Goal: Complete application form

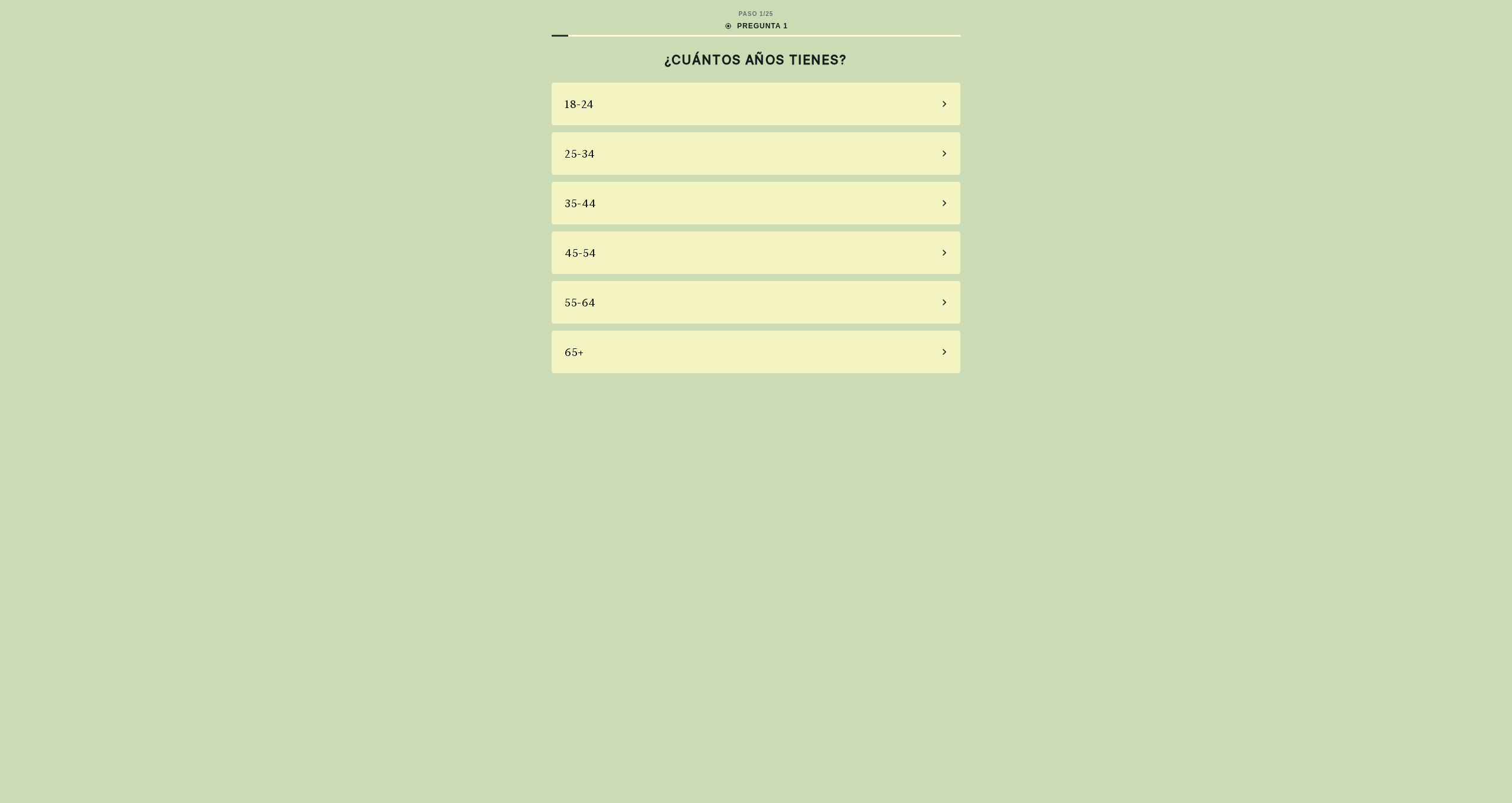
click at [723, 261] on div "45-54" at bounding box center [756, 253] width 408 height 43
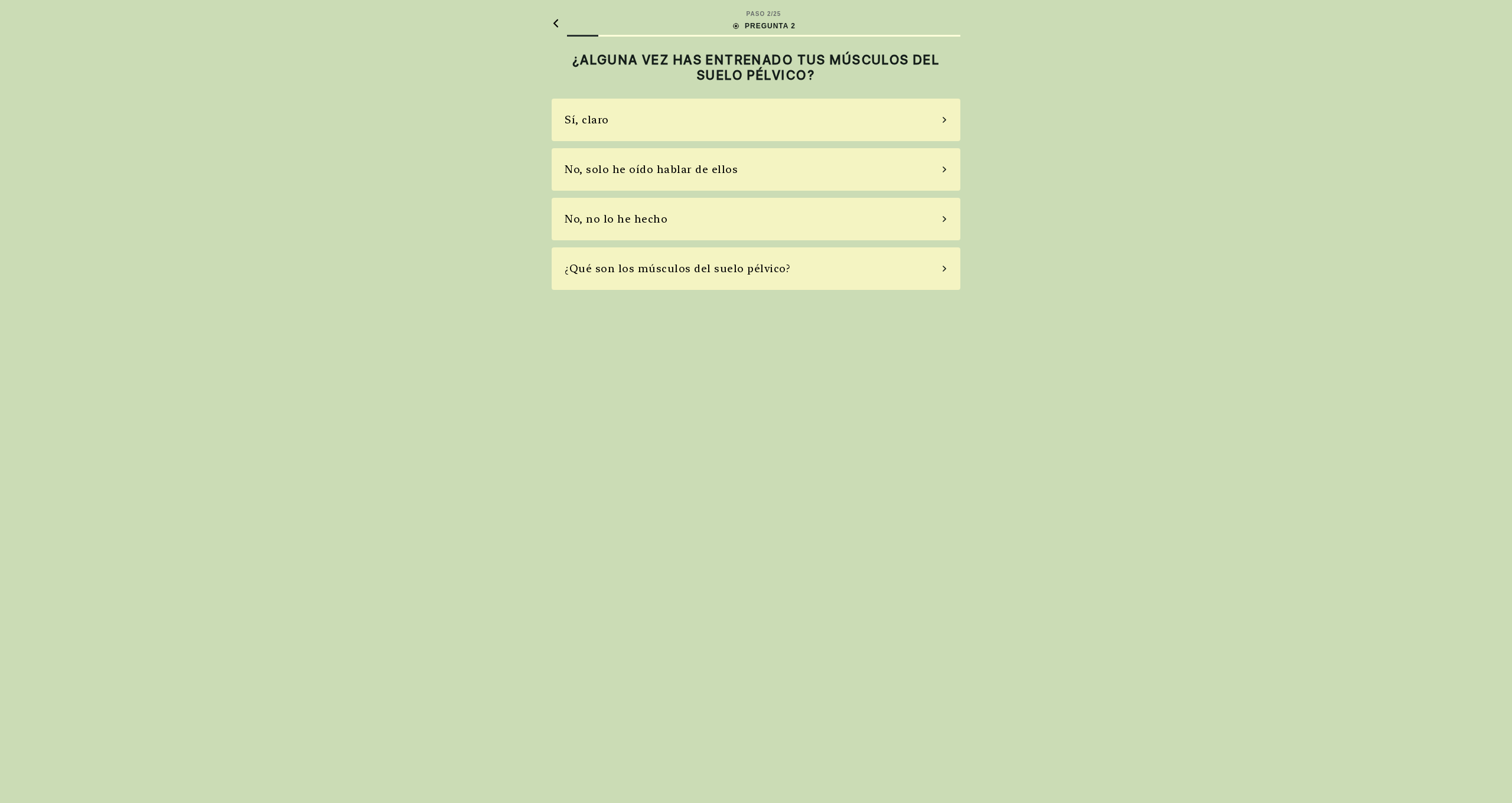
click at [740, 217] on div "No, no lo he hecho" at bounding box center [756, 220] width 408 height 43
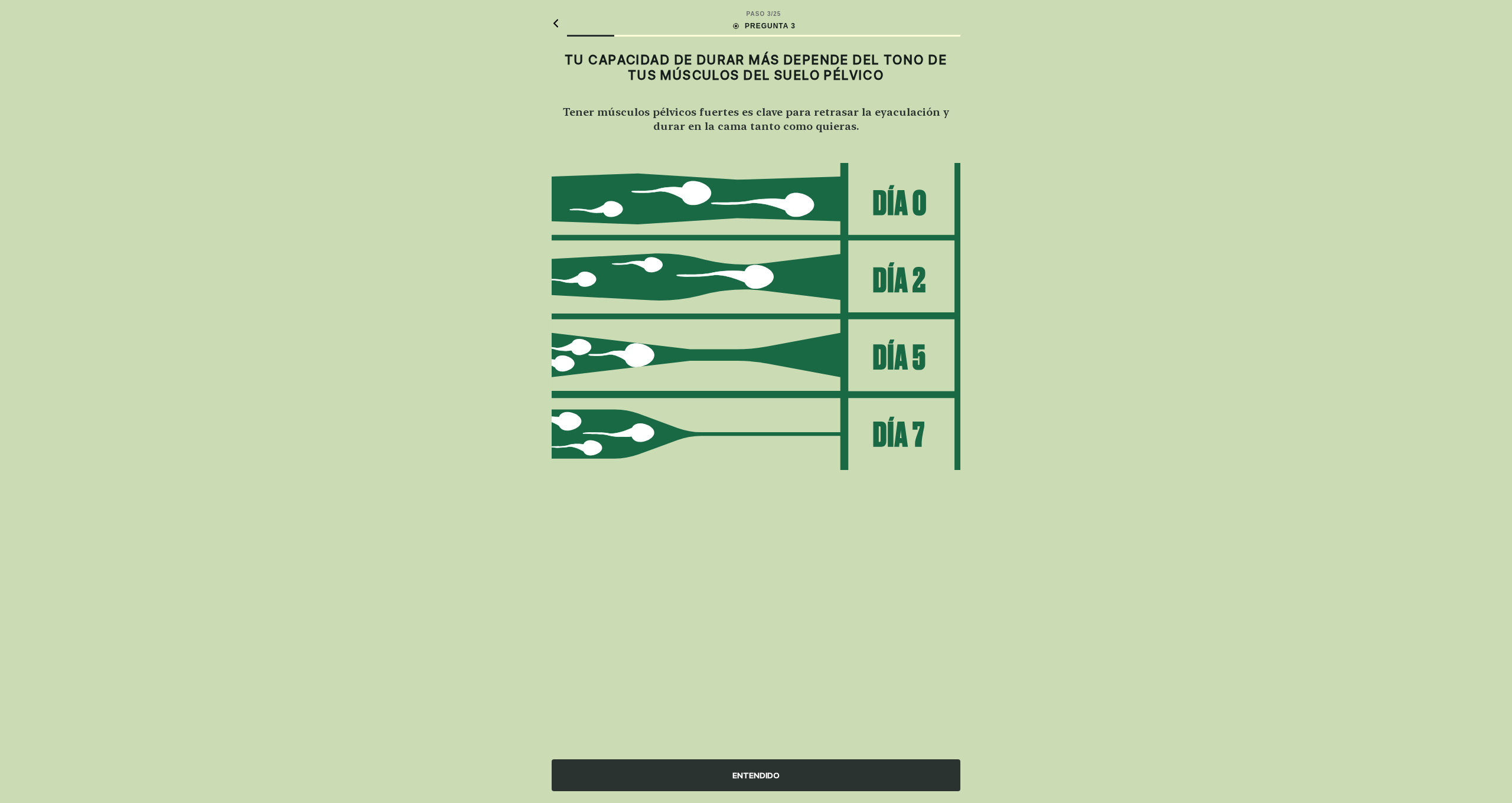
click at [788, 776] on div "ENTENDIDO" at bounding box center [756, 775] width 408 height 32
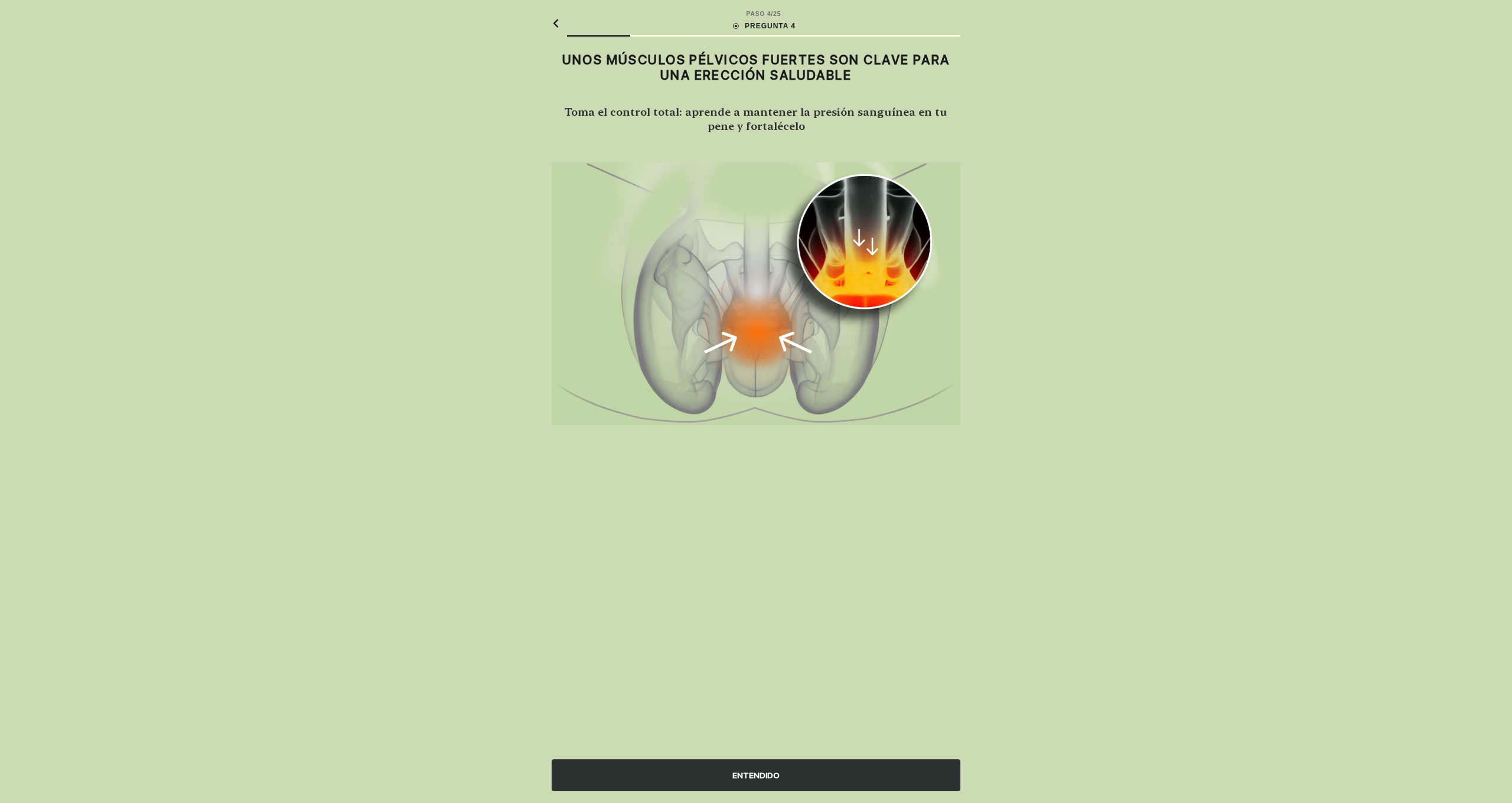
scroll to position [0, 1]
click at [807, 769] on div "ENTENDIDO" at bounding box center [756, 775] width 408 height 32
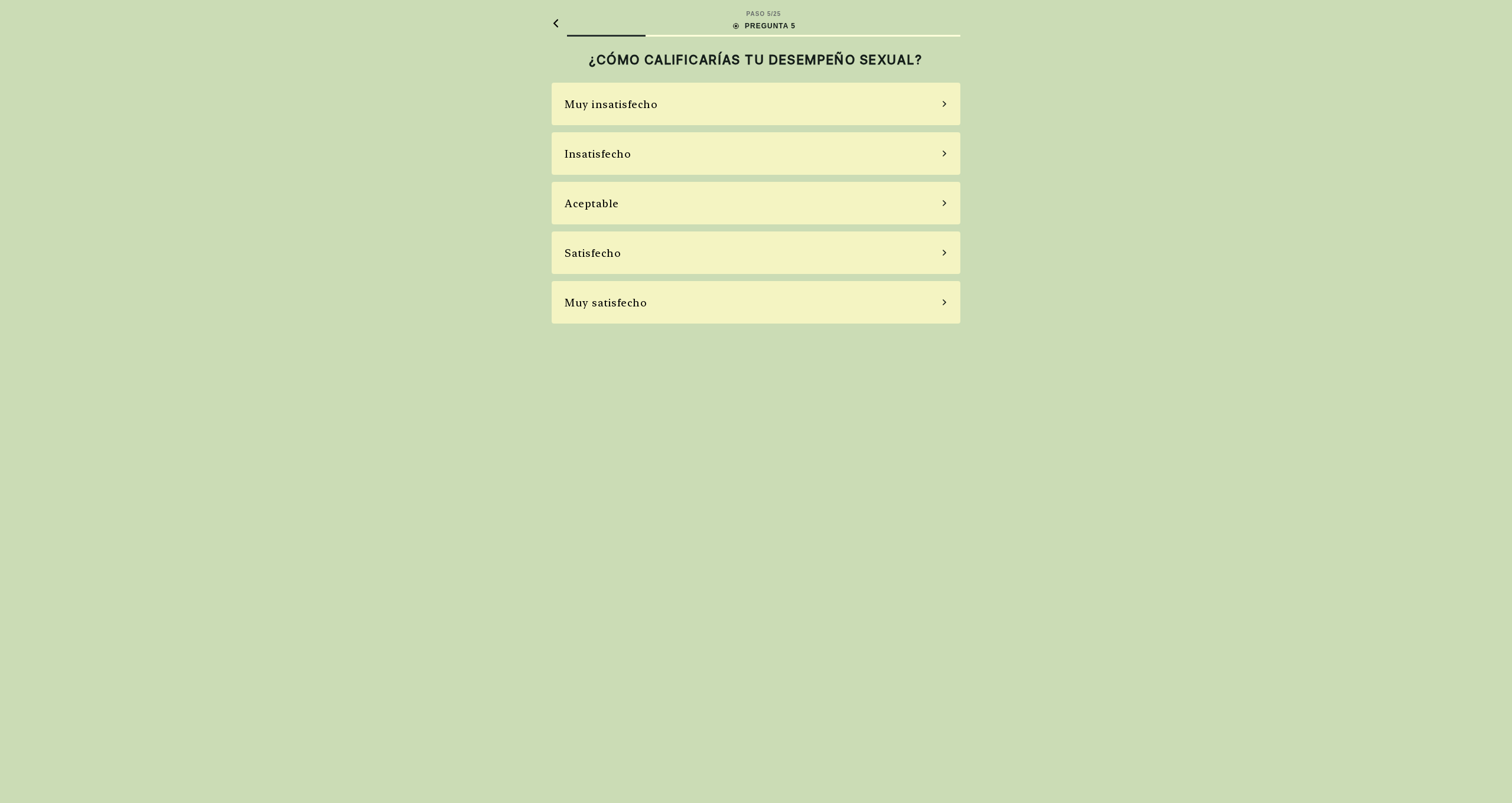
scroll to position [1, 0]
click at [699, 205] on div "Aceptable" at bounding box center [756, 203] width 408 height 43
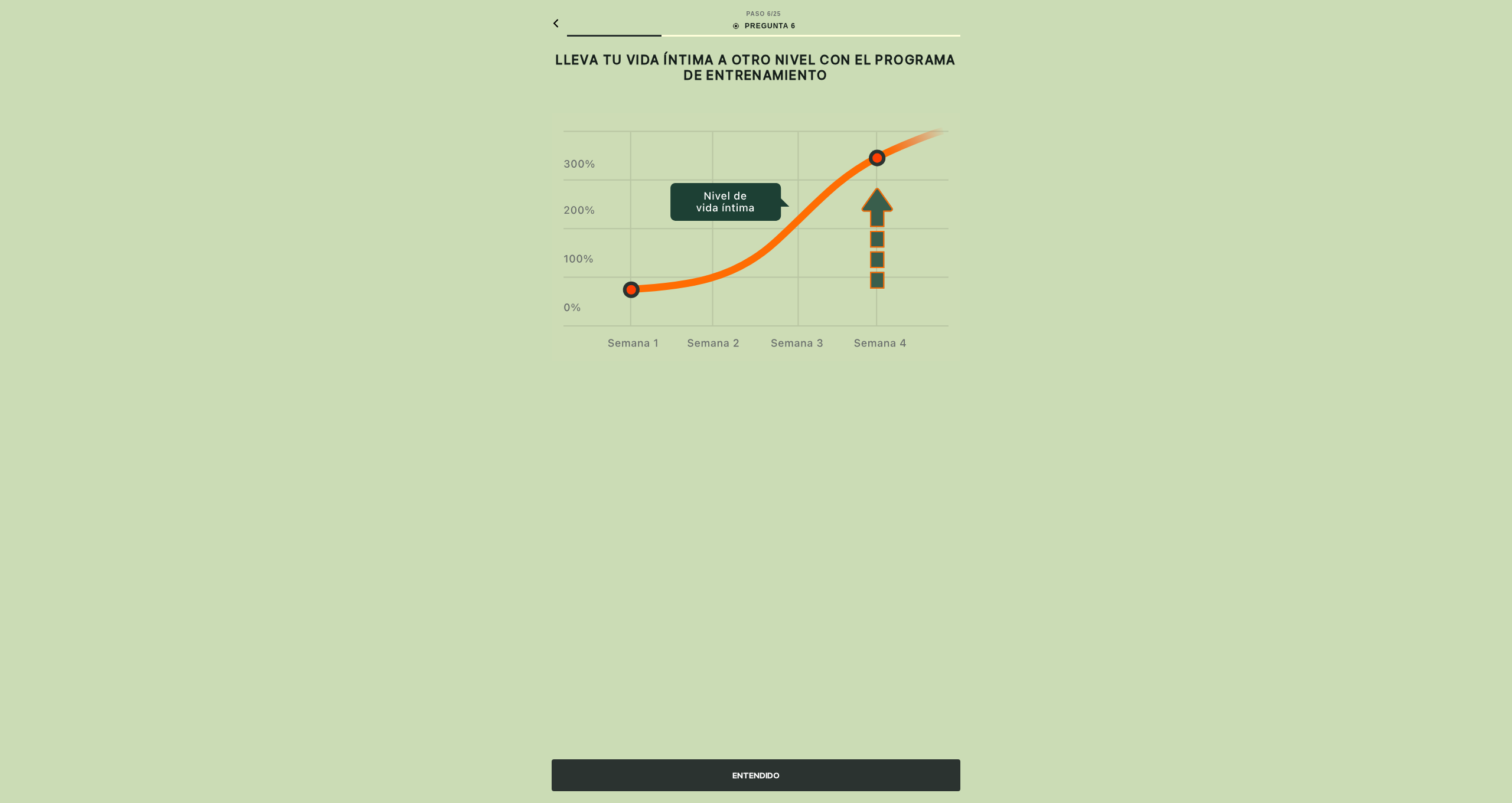
scroll to position [0, 0]
click at [761, 776] on div "ENTENDIDO" at bounding box center [756, 775] width 408 height 32
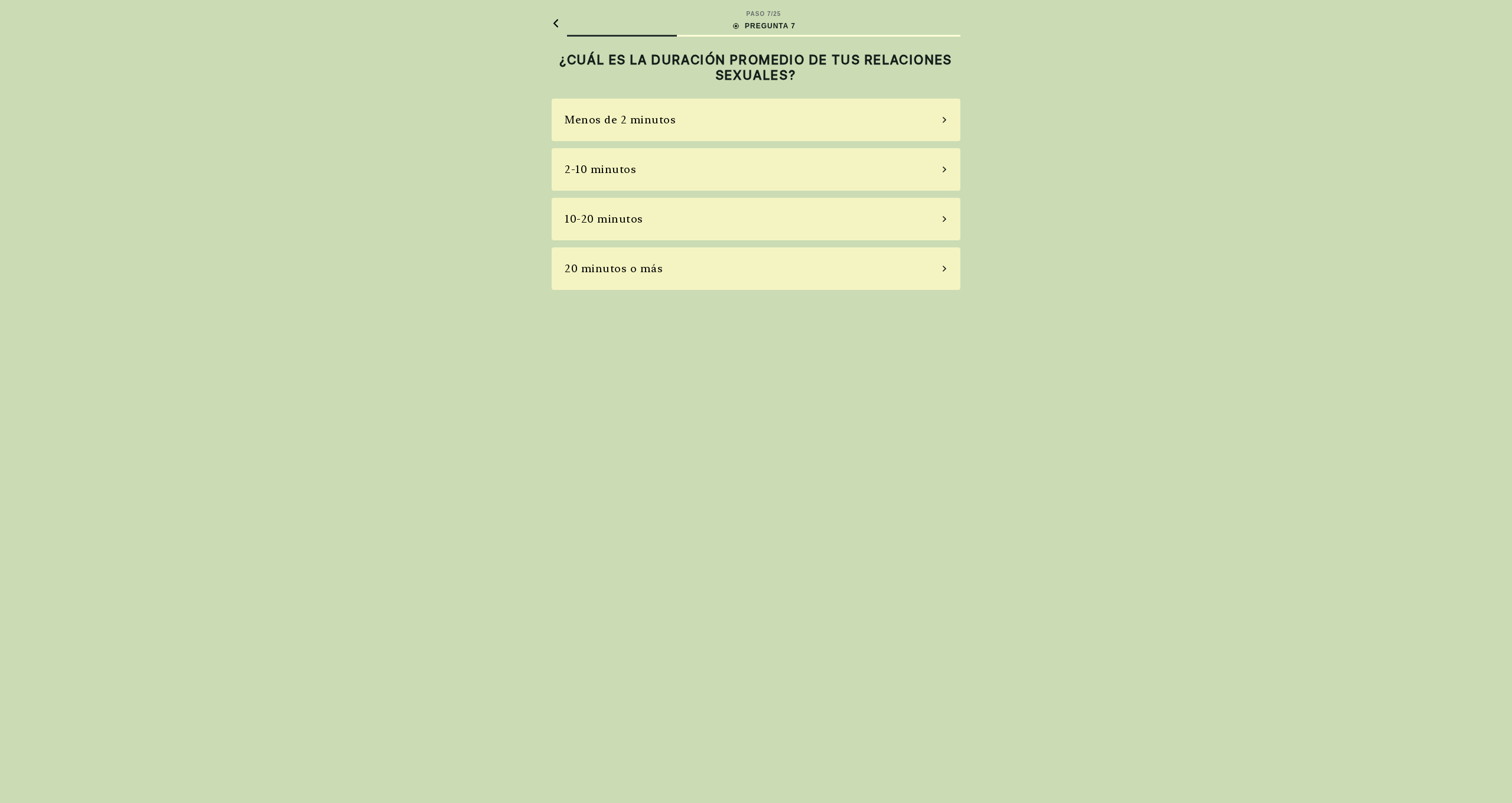
click at [803, 179] on div "2-10 minutos" at bounding box center [756, 170] width 408 height 43
click at [731, 228] on div "La mayoría de las veces" at bounding box center [756, 220] width 408 height 43
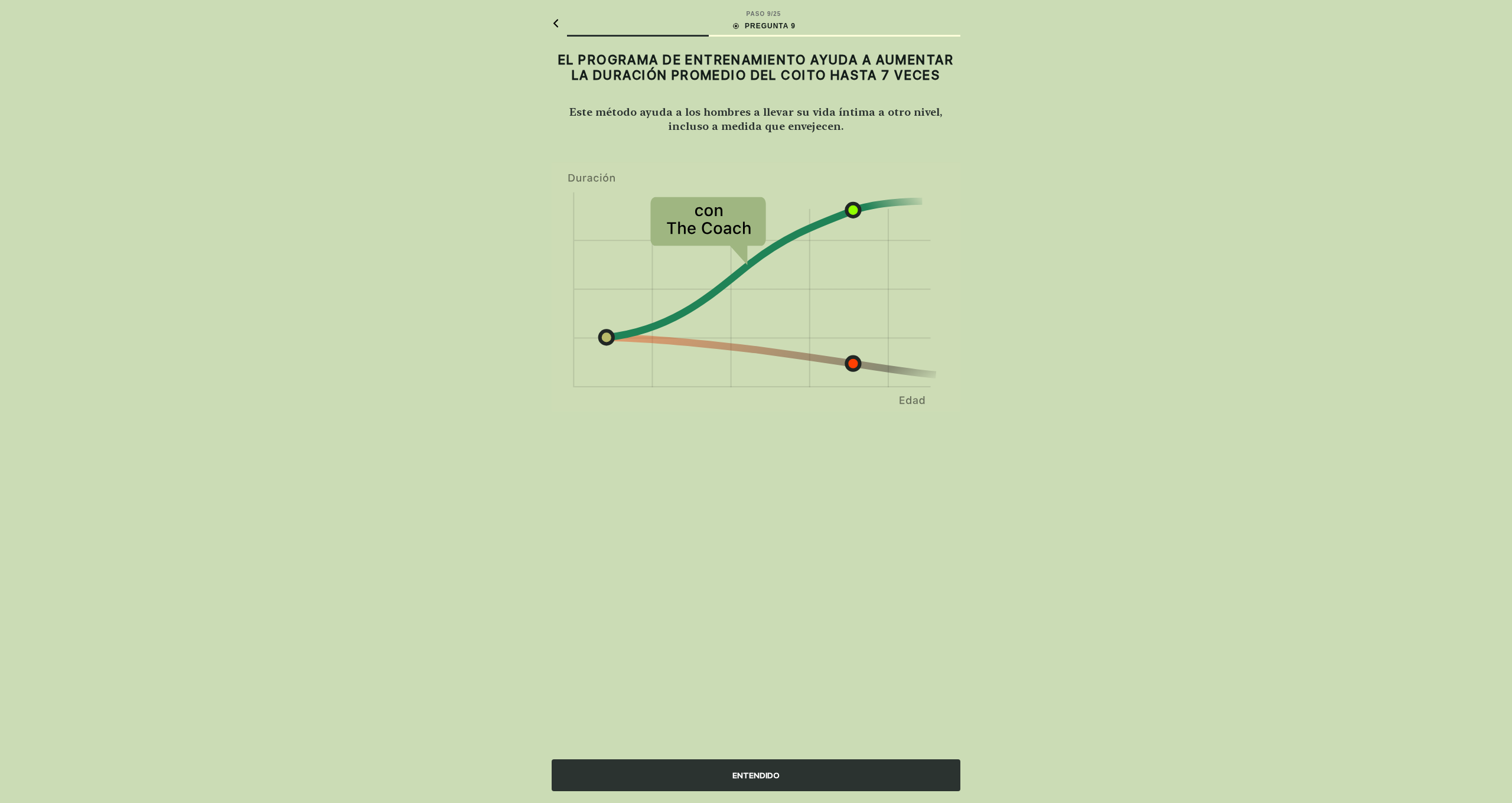
click at [782, 770] on div "ENTENDIDO" at bounding box center [756, 775] width 408 height 32
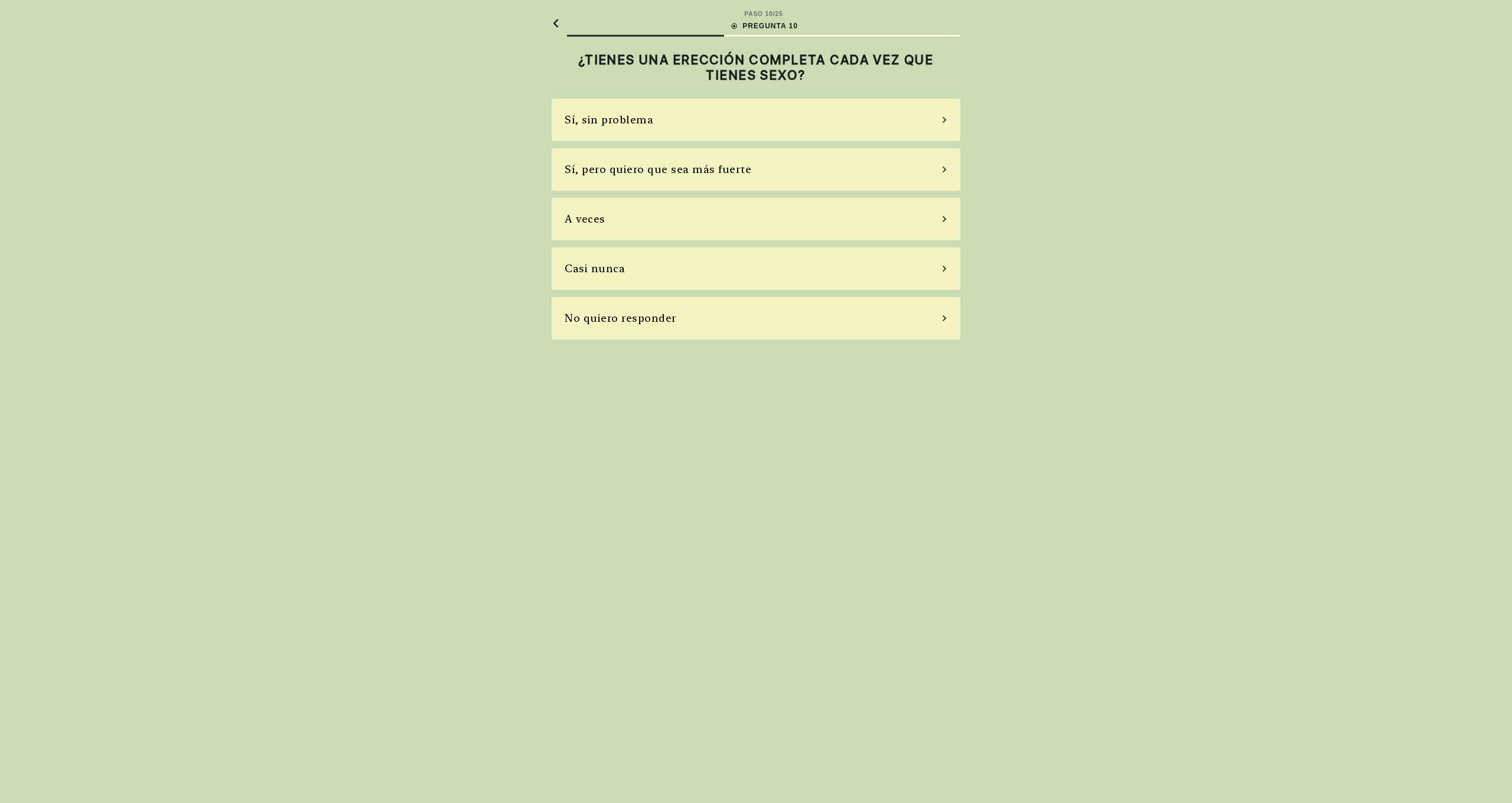
scroll to position [1, 0]
click at [772, 174] on div "Sí, pero quiero que sea más fuerte" at bounding box center [756, 170] width 408 height 43
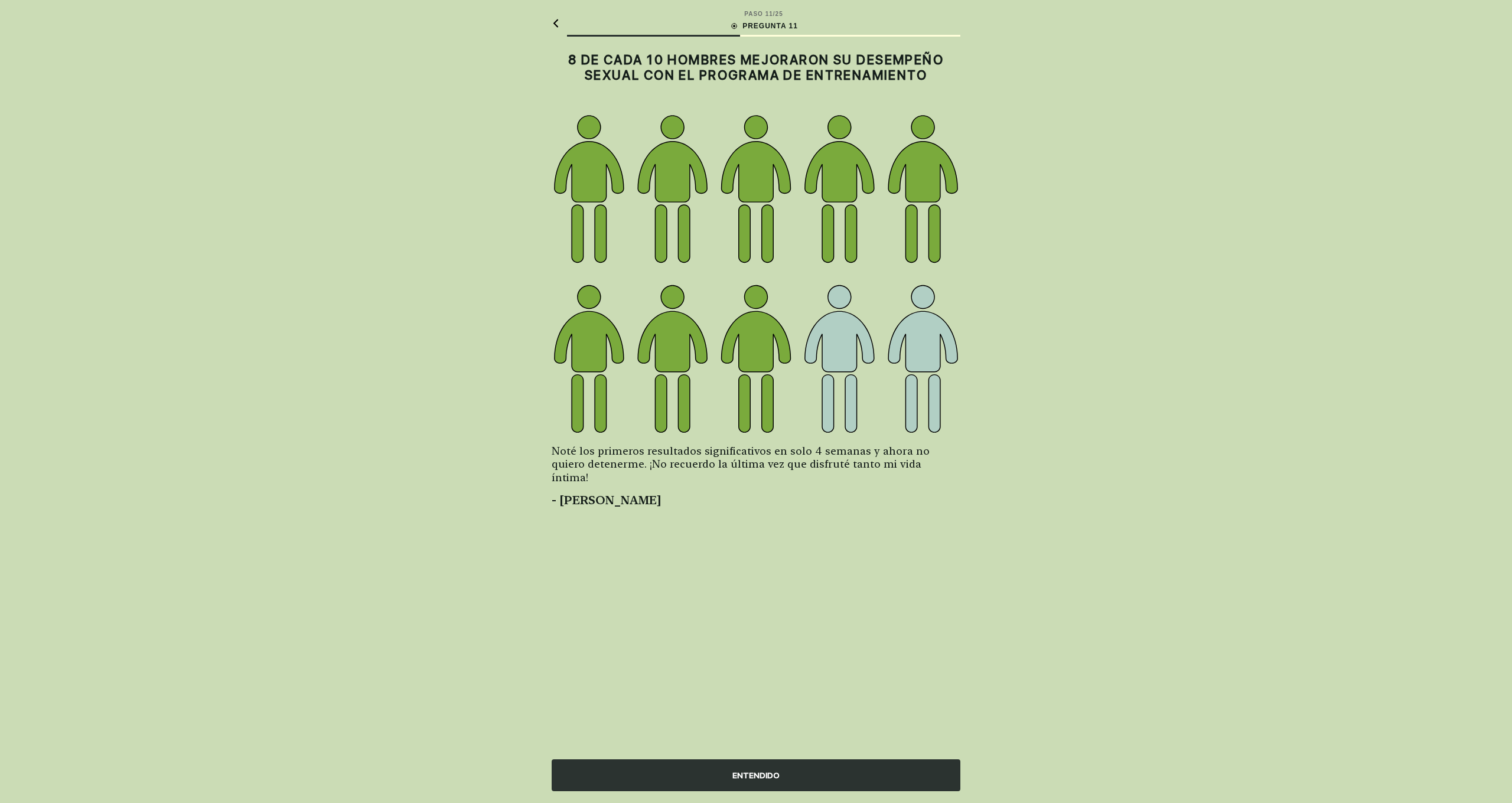
scroll to position [0, 0]
click at [854, 776] on div "ENTENDIDO" at bounding box center [756, 775] width 408 height 32
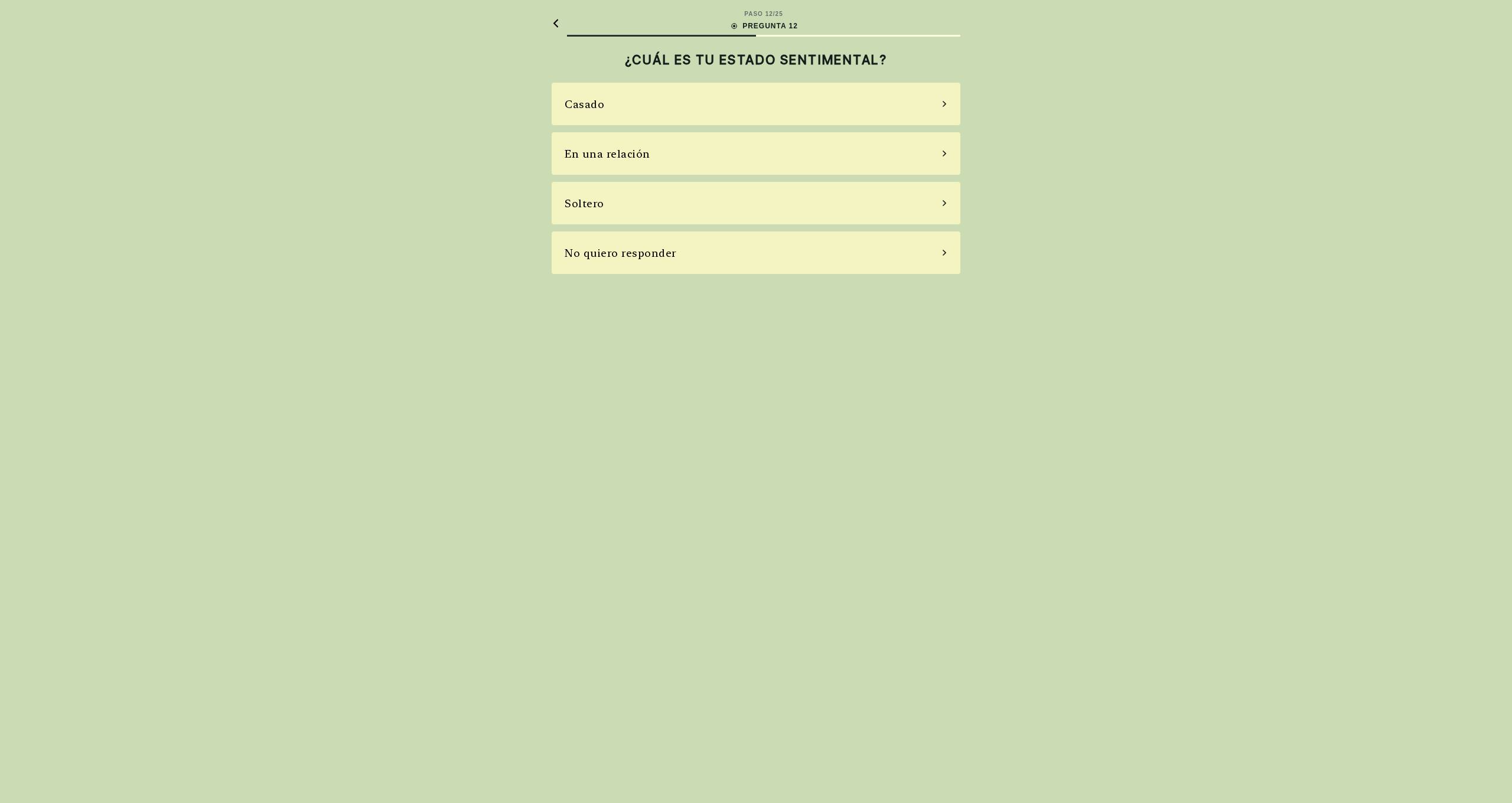
click at [778, 111] on div "Casado" at bounding box center [756, 104] width 408 height 43
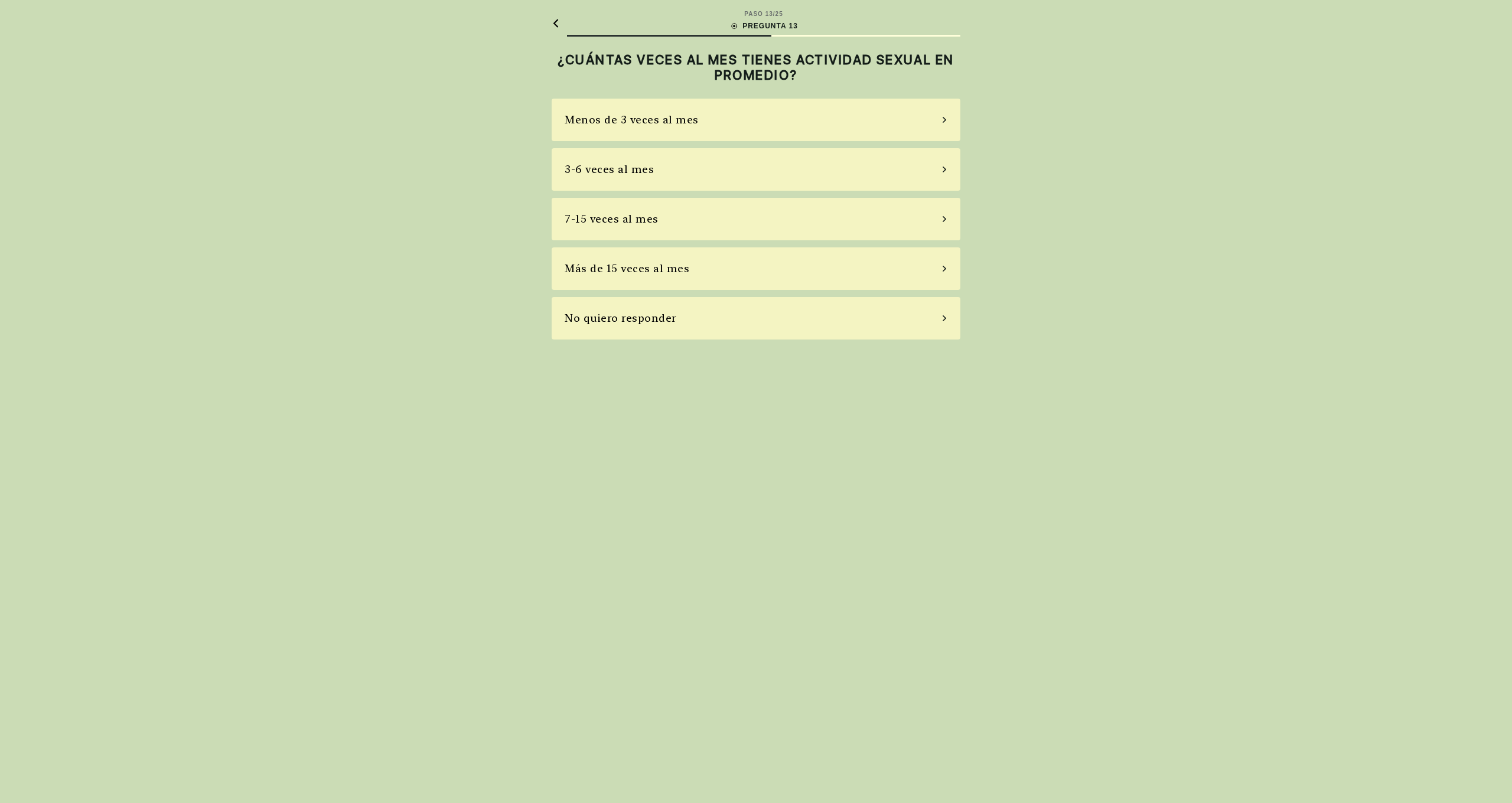
click at [773, 166] on div "3-6 veces al mes" at bounding box center [756, 170] width 408 height 43
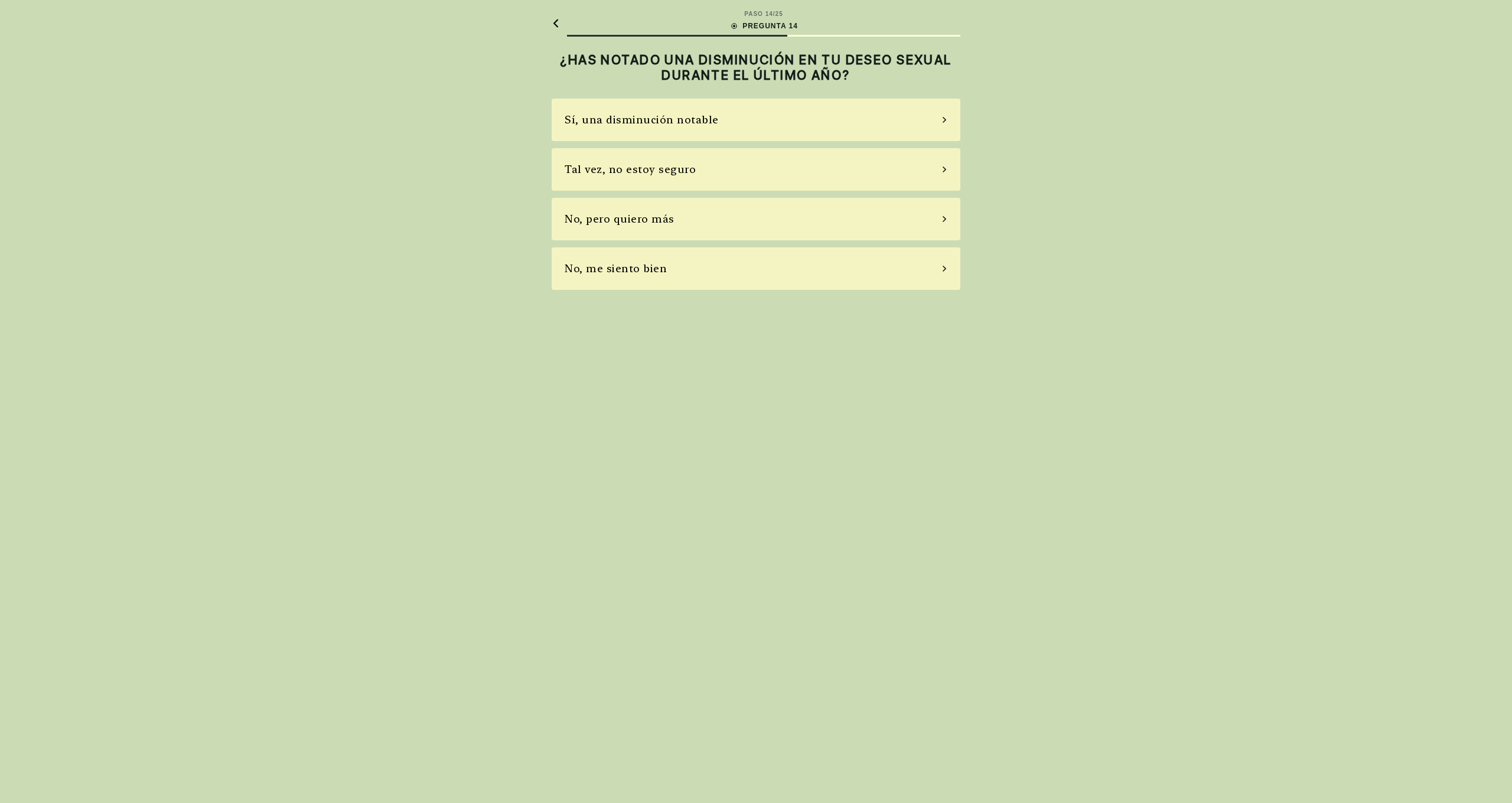
click at [793, 225] on div "No, pero quiero más" at bounding box center [756, 220] width 408 height 43
click at [778, 228] on div "No, no tomo" at bounding box center [756, 220] width 408 height 43
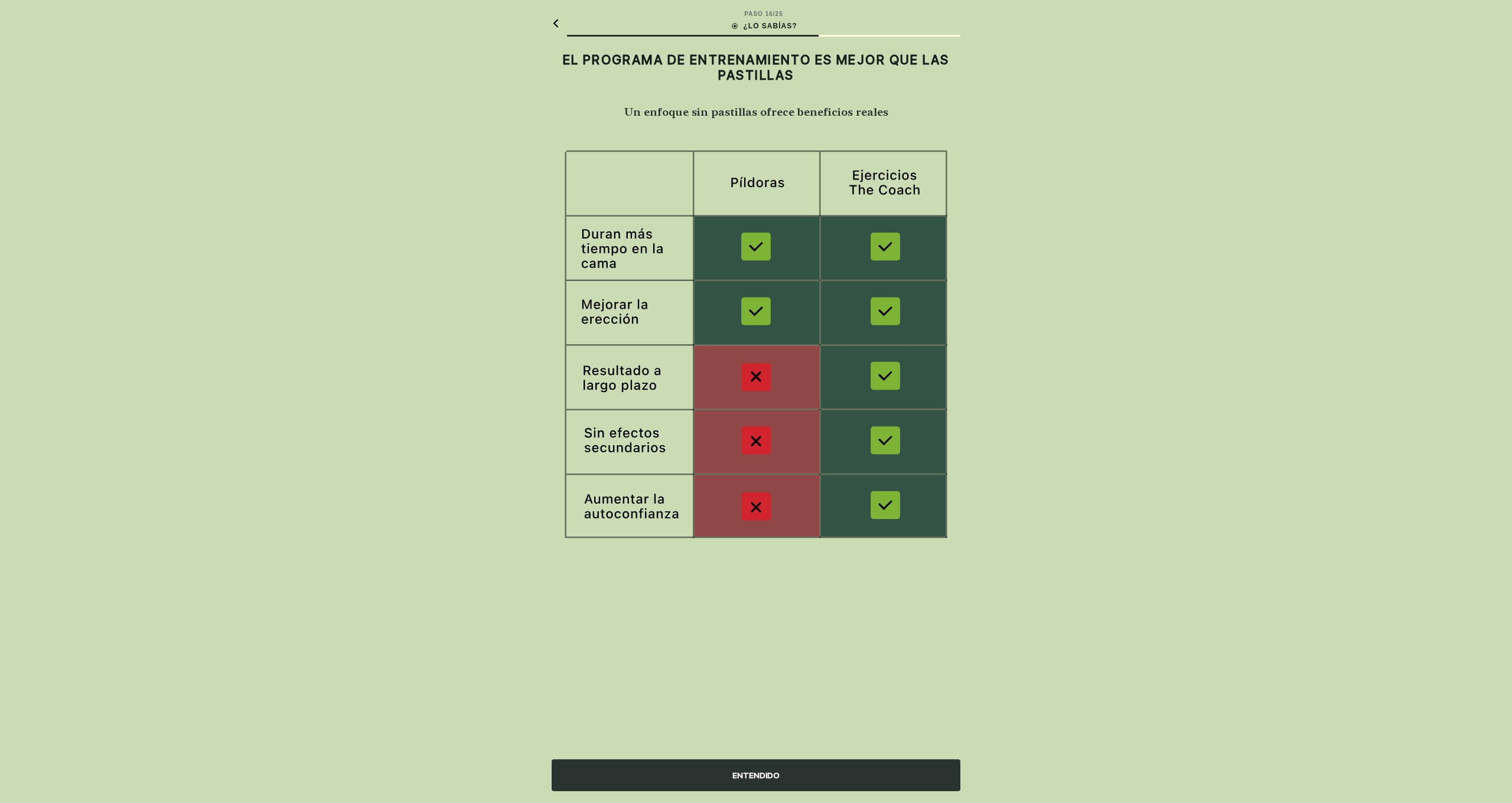
scroll to position [1, 0]
click at [818, 776] on div "ENTENDIDO" at bounding box center [756, 775] width 408 height 32
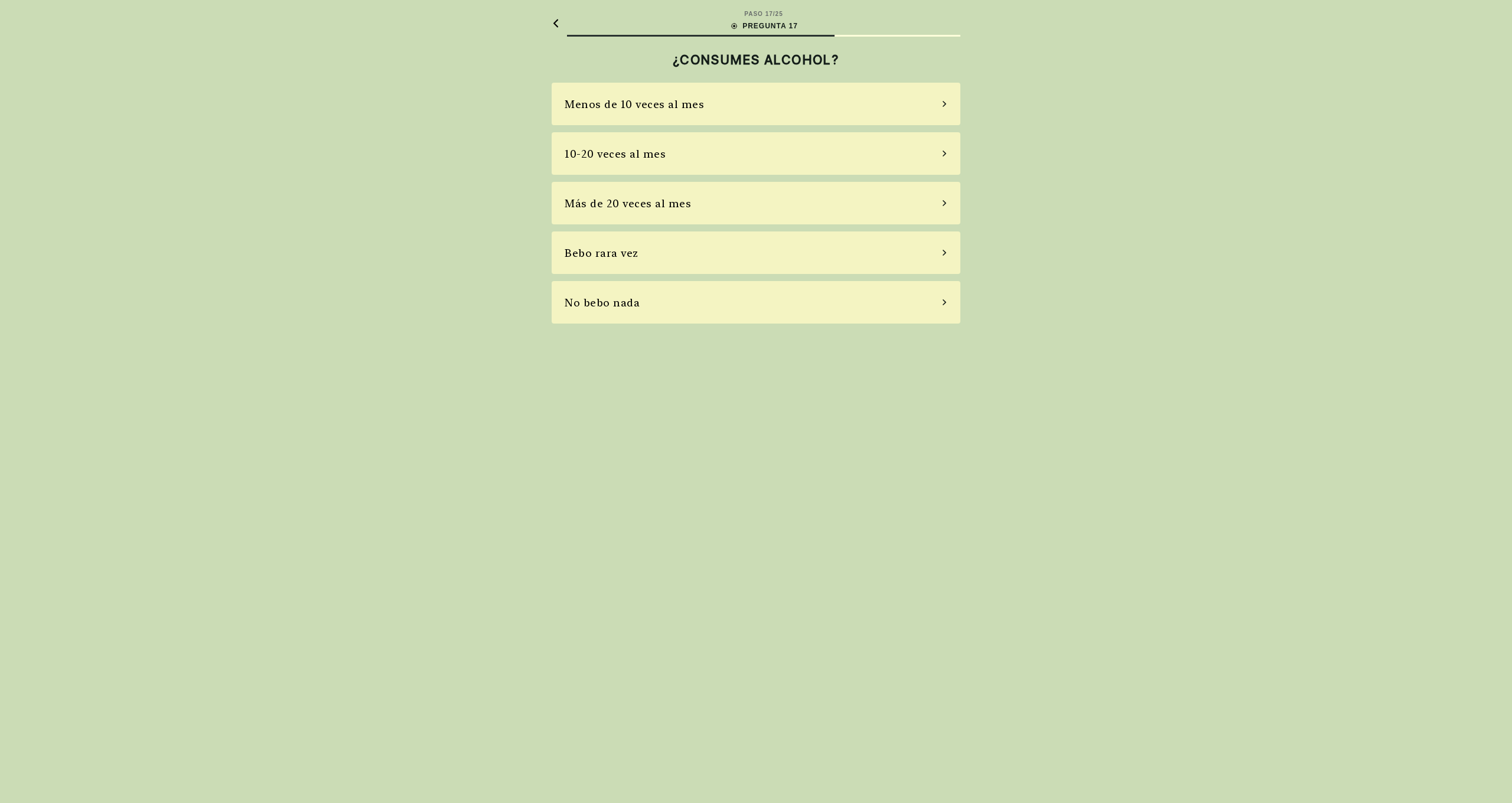
scroll to position [0, 0]
click at [813, 109] on div "Menos de 10 veces al mes" at bounding box center [756, 104] width 408 height 43
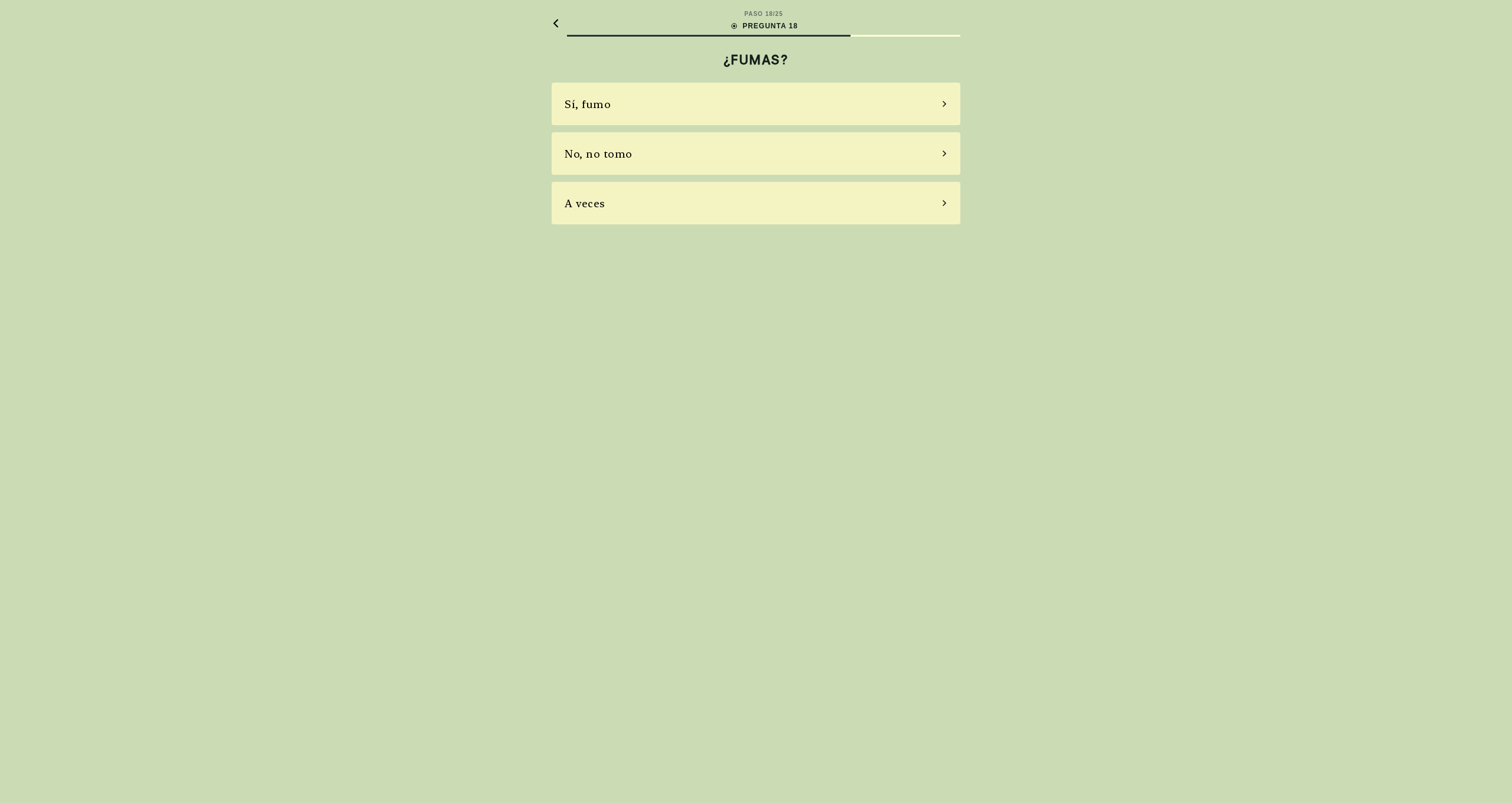
click at [805, 160] on div "No, no tomo" at bounding box center [756, 154] width 408 height 43
click at [801, 147] on div "Sí, pero a veces como comida chatarra" at bounding box center [756, 154] width 408 height 43
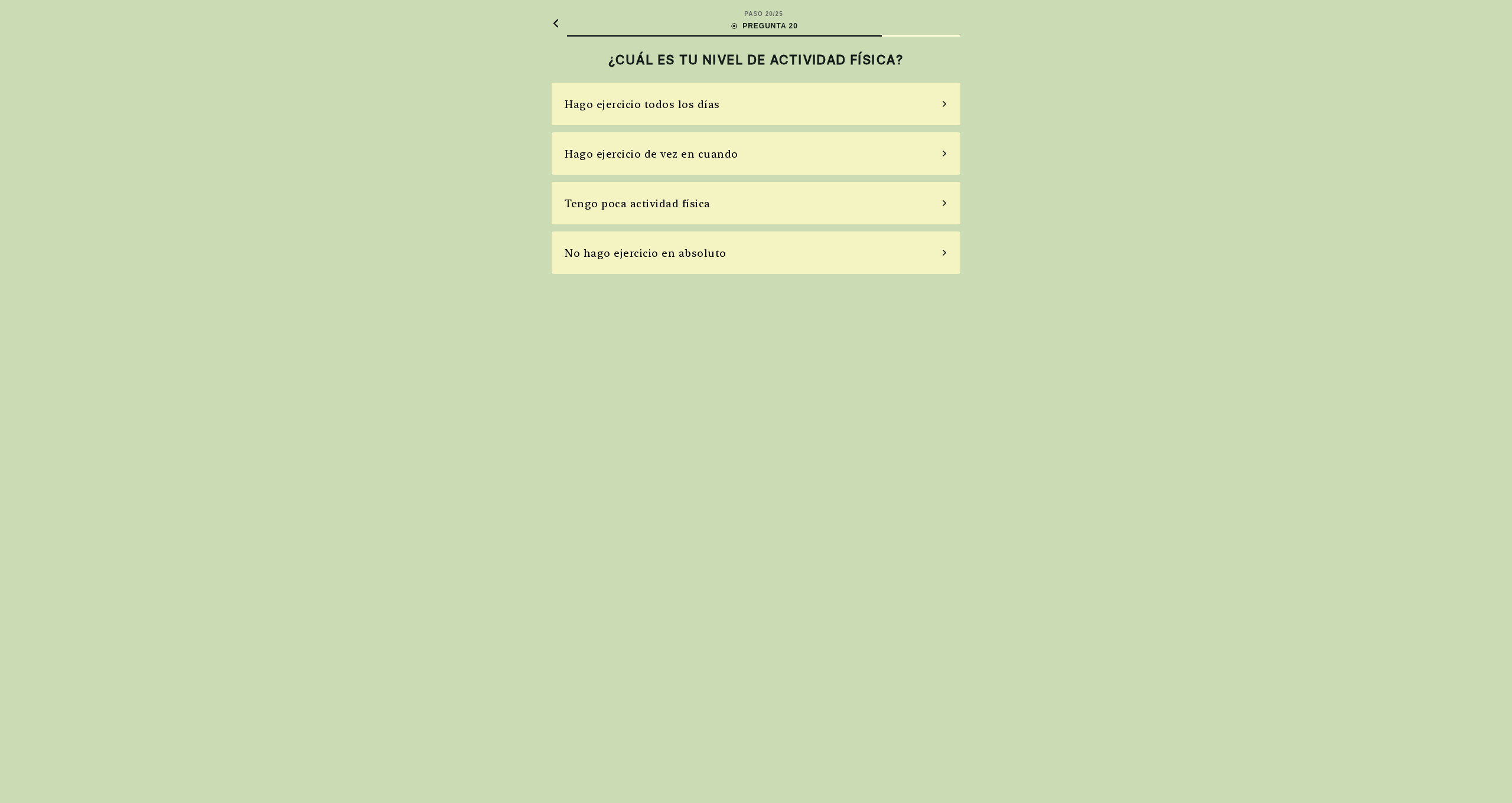
scroll to position [1, 0]
click at [793, 215] on div "Tengo poca actividad física" at bounding box center [756, 203] width 408 height 43
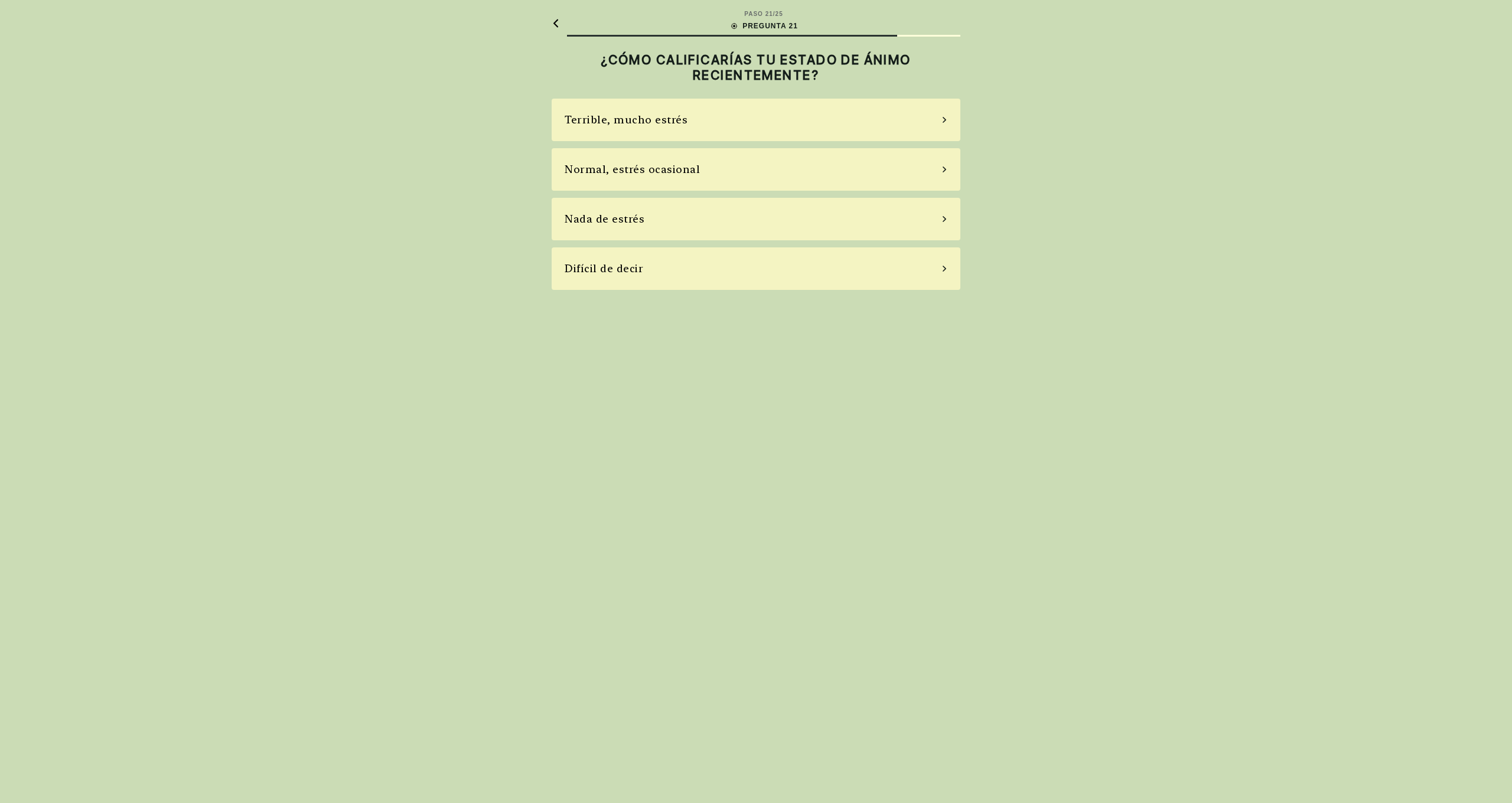
scroll to position [0, 0]
click at [824, 125] on div "Terrible, mucho estrés" at bounding box center [756, 120] width 408 height 43
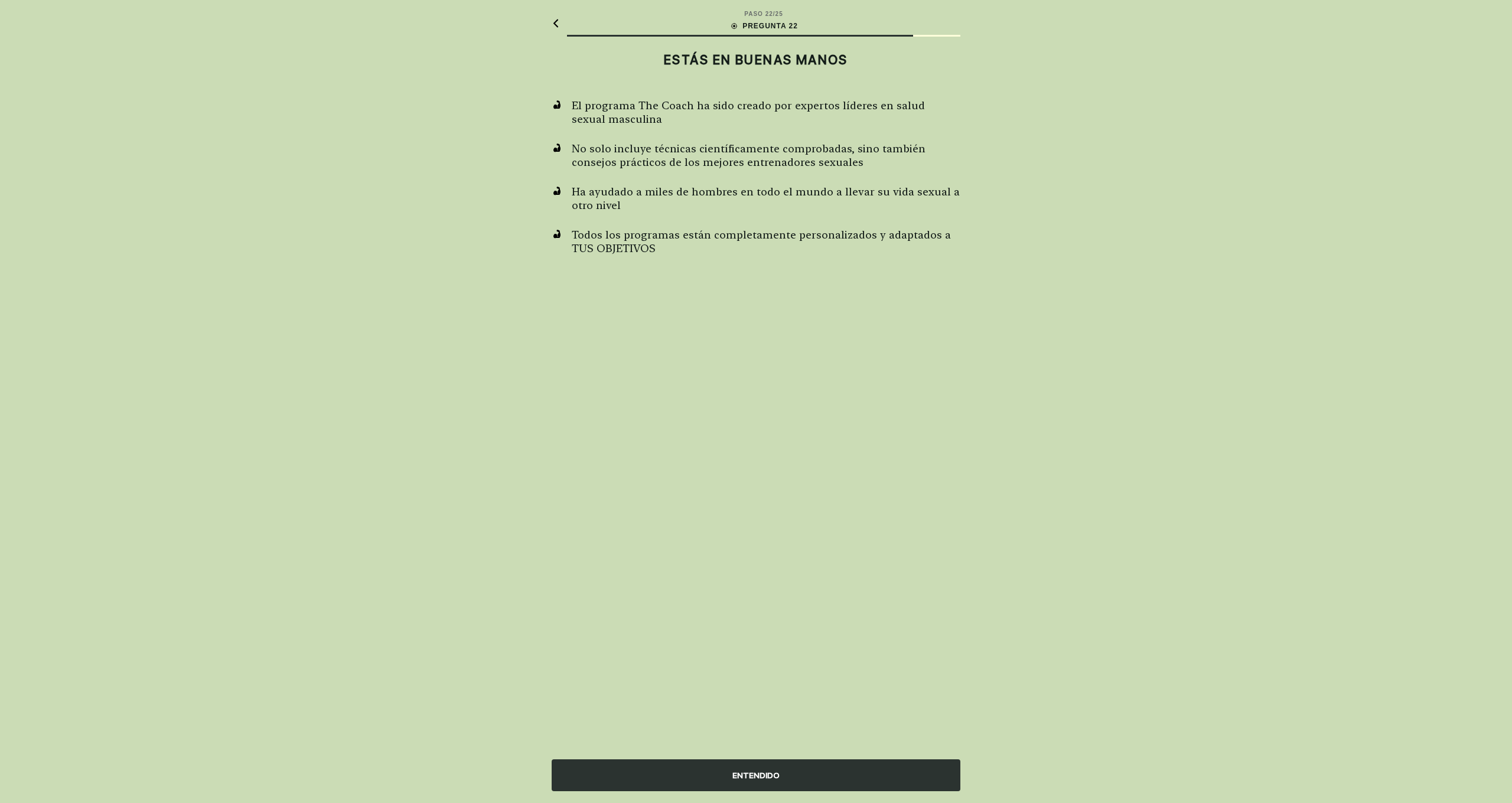
click at [869, 784] on div "ENTENDIDO" at bounding box center [756, 775] width 408 height 32
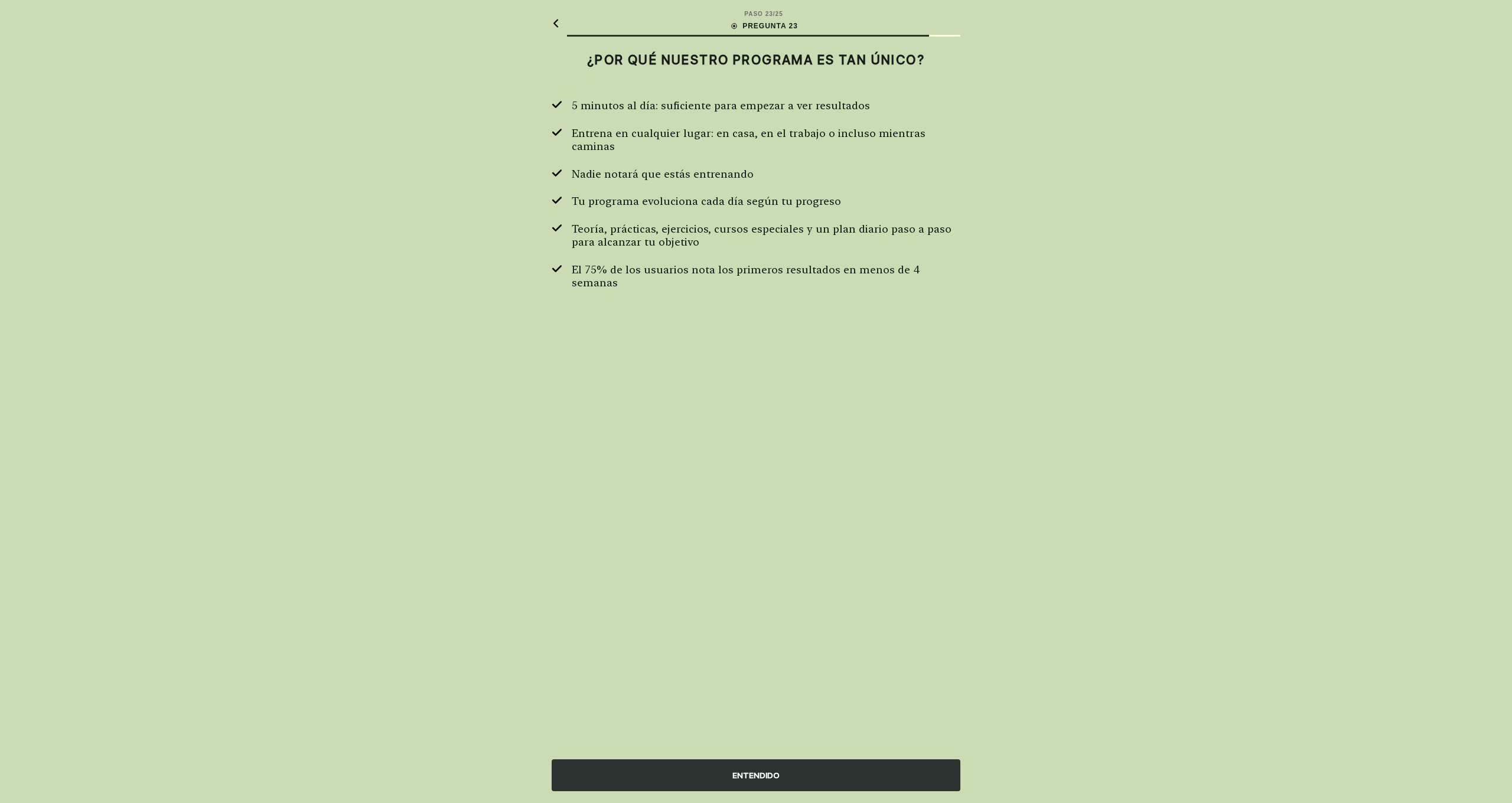
click at [781, 779] on div "ENTENDIDO" at bounding box center [756, 775] width 408 height 32
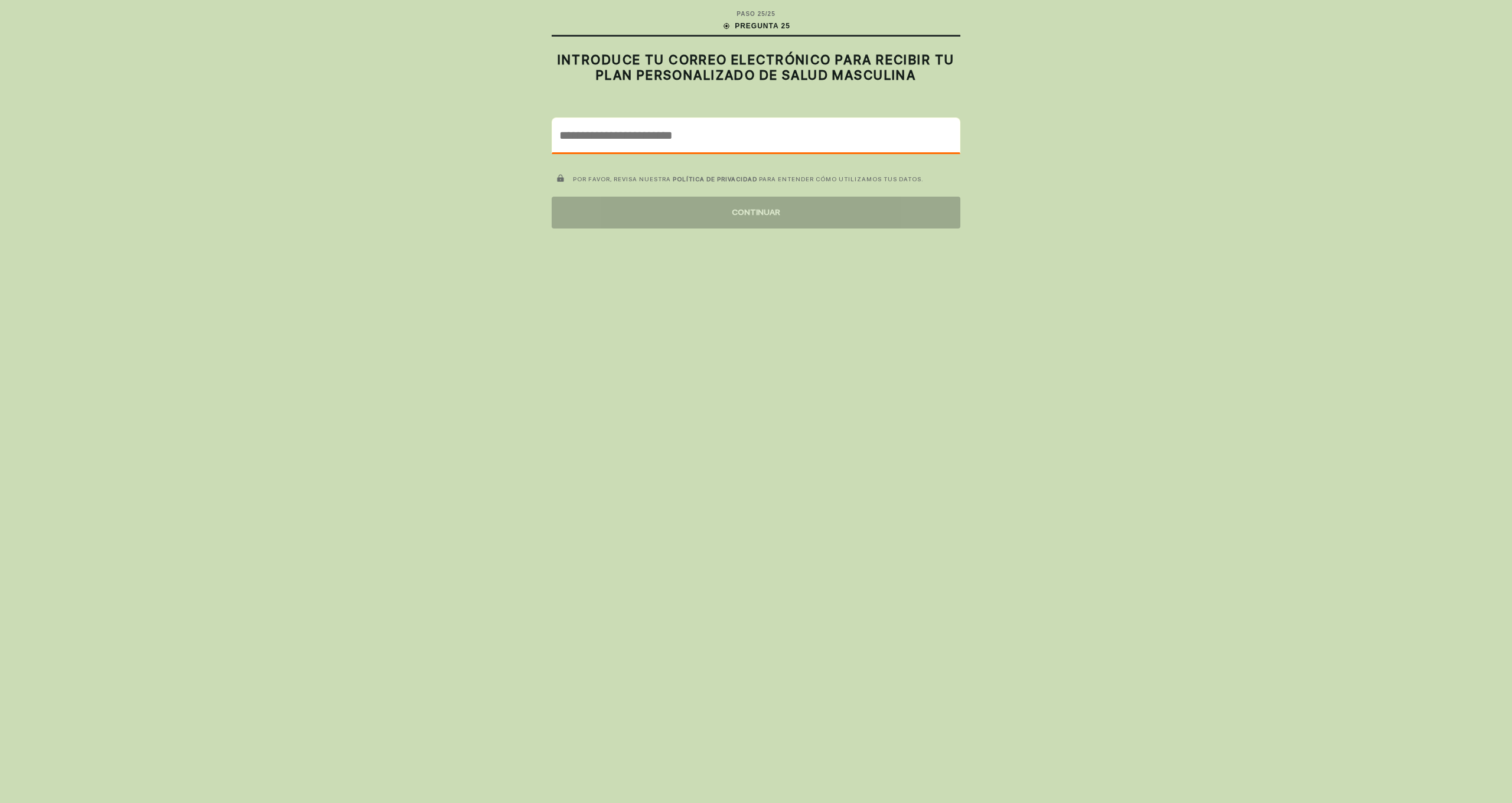
click at [727, 128] on input "email" at bounding box center [756, 136] width 408 height 34
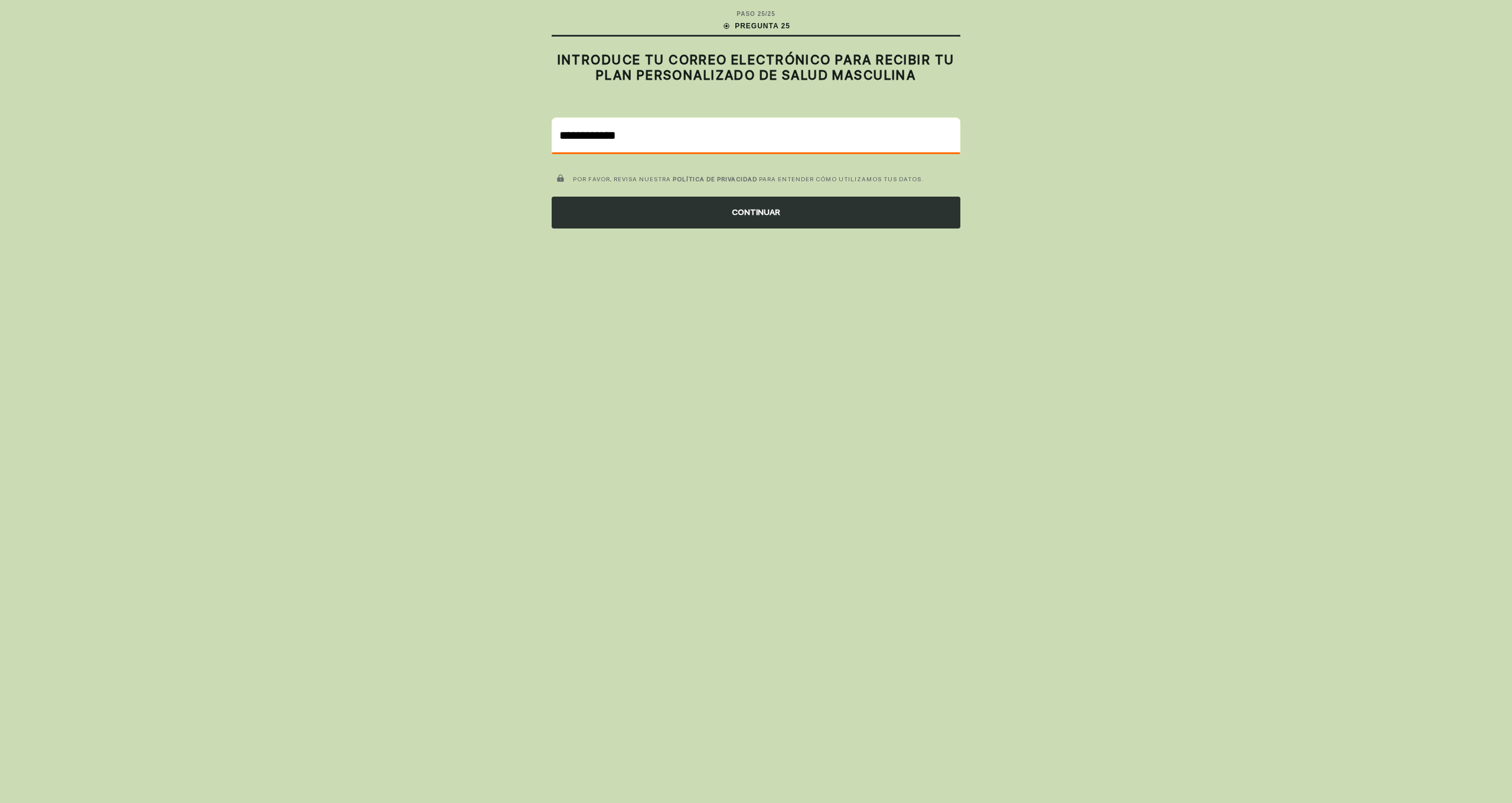
type input "**********"
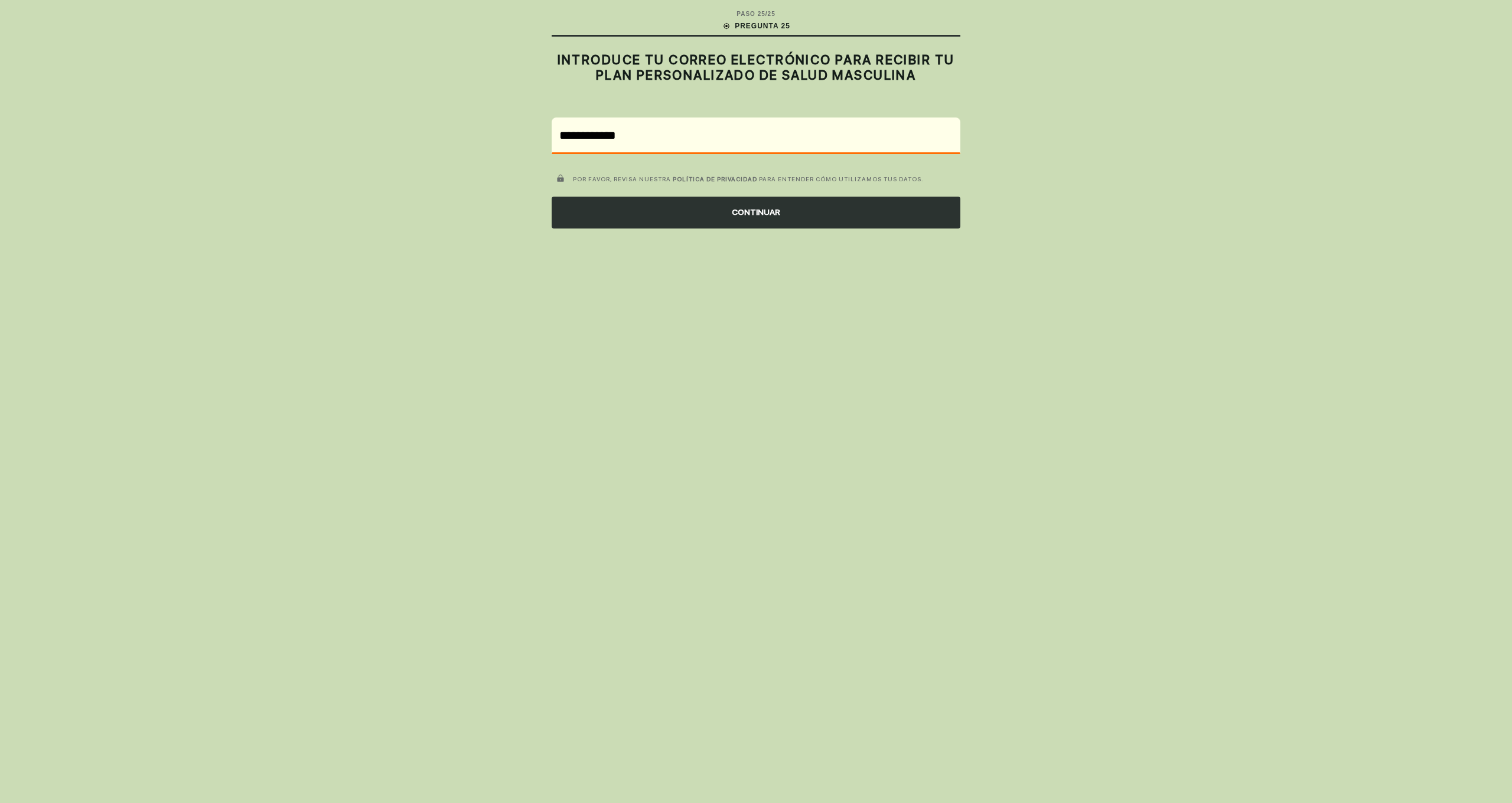
click at [725, 216] on div "CONTINUAR" at bounding box center [756, 212] width 408 height 32
